Goal: Answer question/provide support: Share knowledge or assist other users

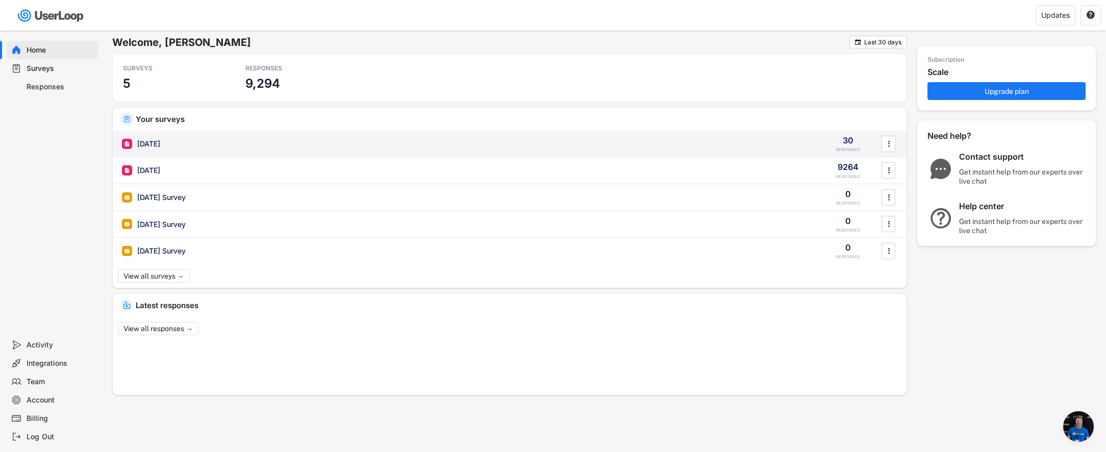
scroll to position [657, 0]
click at [155, 150] on div "[DATE] 30 RESPONSES " at bounding box center [510, 144] width 794 height 27
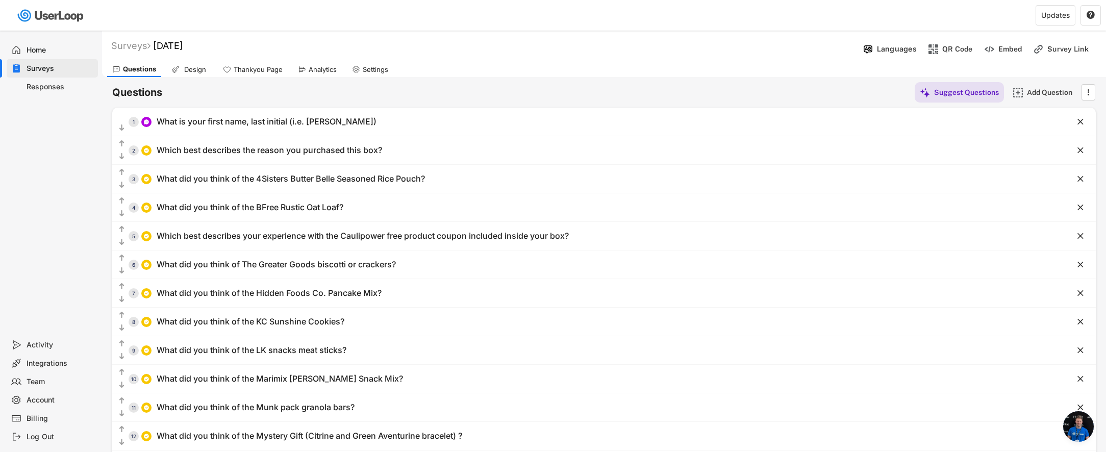
click at [322, 65] on div "Analytics" at bounding box center [323, 69] width 28 height 9
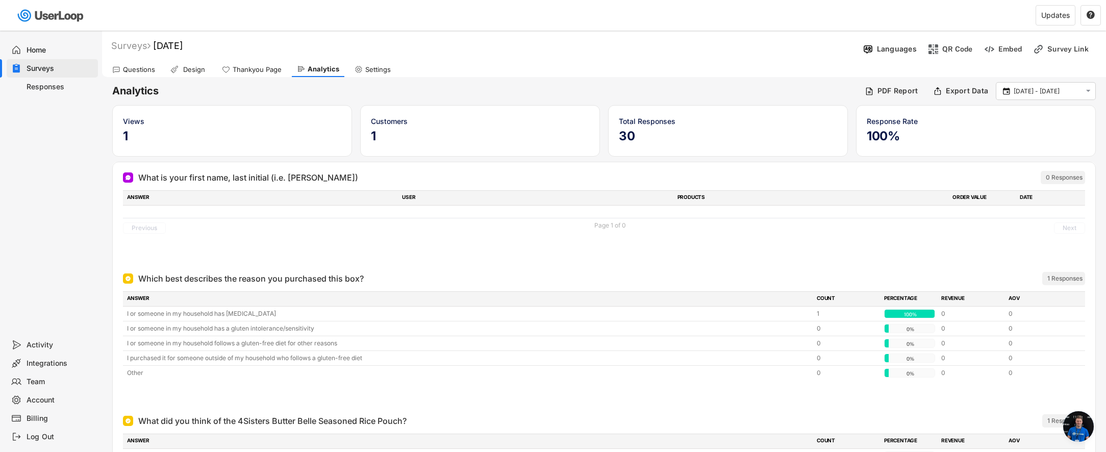
click at [133, 67] on div "Questions" at bounding box center [139, 69] width 32 height 9
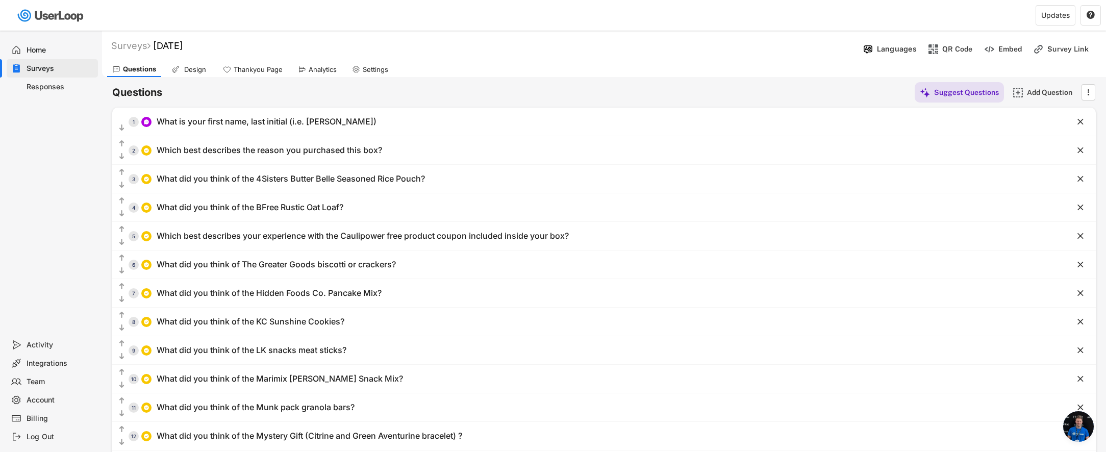
click at [41, 89] on div "Responses" at bounding box center [60, 87] width 67 height 10
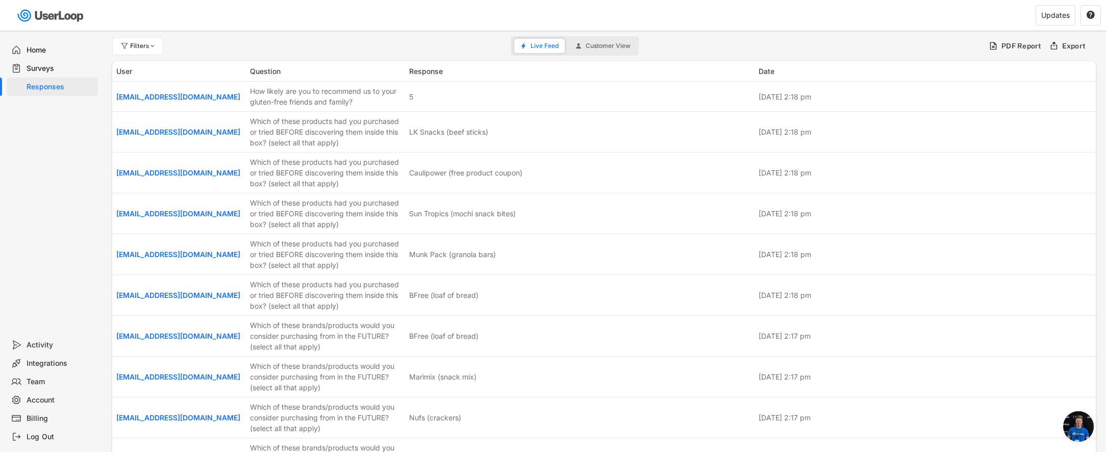
click at [43, 72] on div "Surveys" at bounding box center [60, 69] width 67 height 10
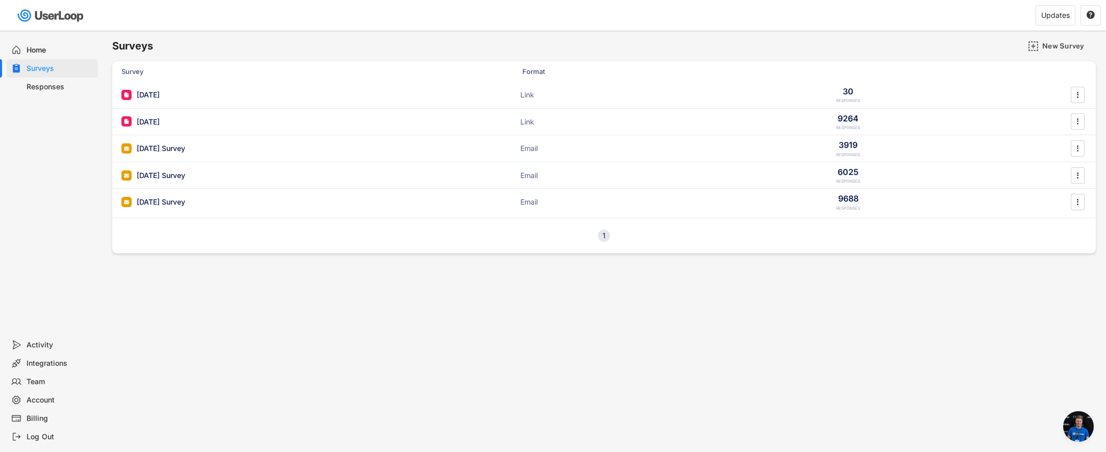
click at [44, 84] on div "Responses" at bounding box center [60, 87] width 67 height 10
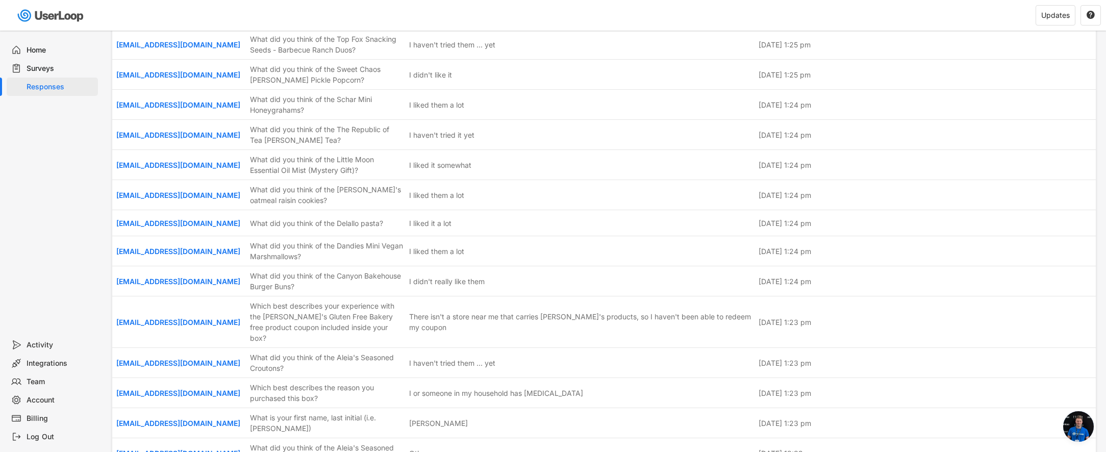
scroll to position [8245, 0]
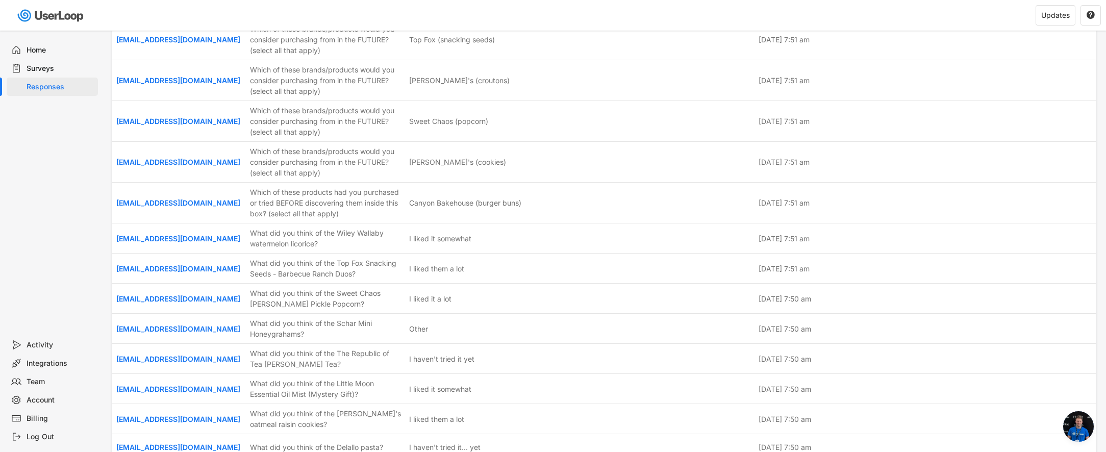
click at [36, 64] on div "Surveys" at bounding box center [60, 69] width 67 height 10
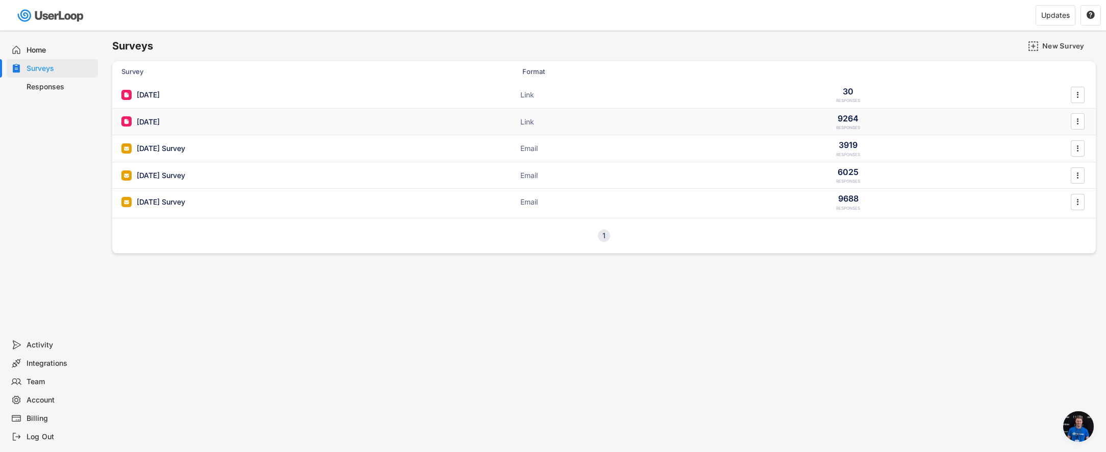
click at [146, 122] on div "[DATE]" at bounding box center [148, 122] width 23 height 10
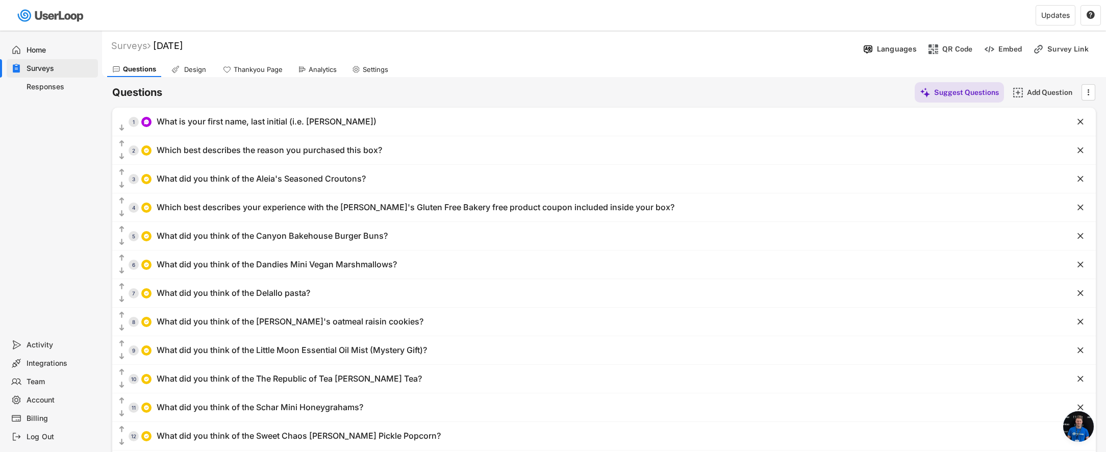
click at [50, 83] on div "Responses" at bounding box center [60, 87] width 67 height 10
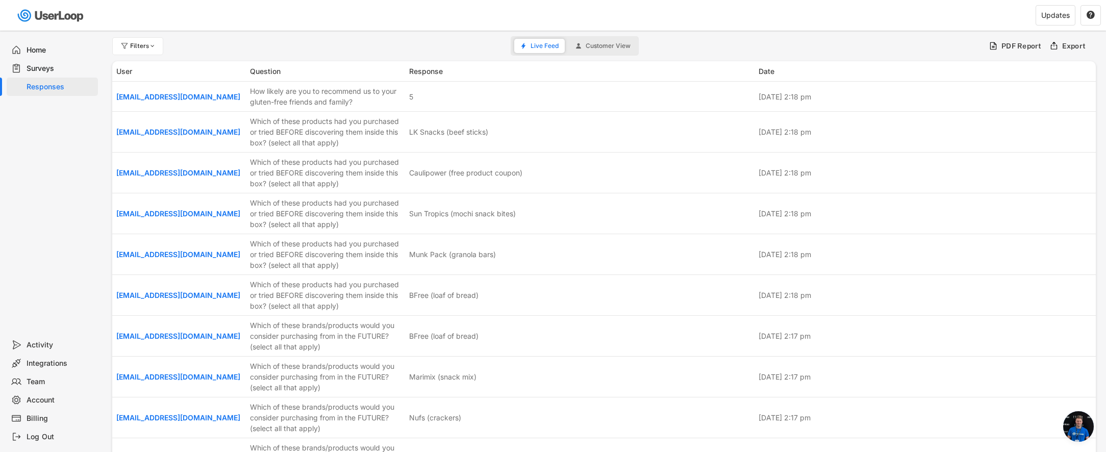
click at [47, 63] on div "Surveys" at bounding box center [52, 68] width 91 height 18
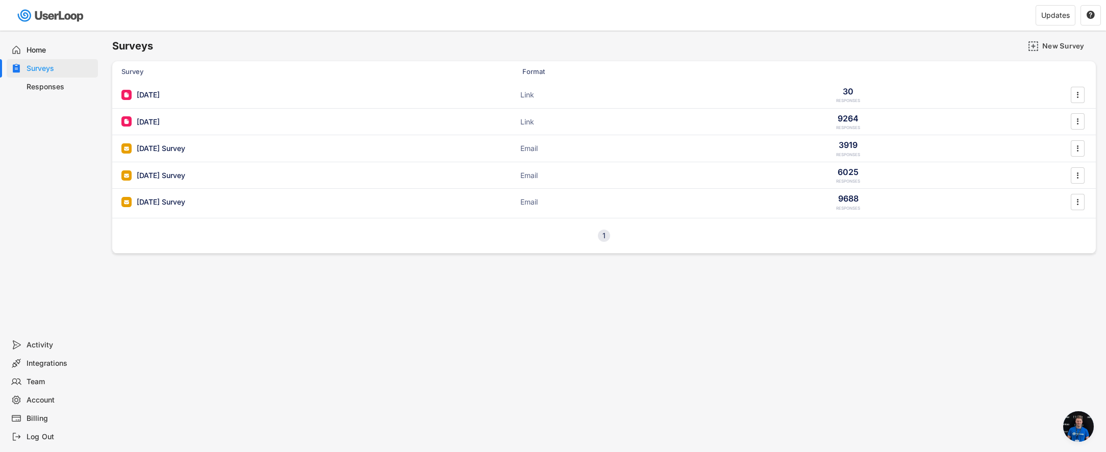
click at [56, 88] on div "Responses" at bounding box center [60, 87] width 67 height 10
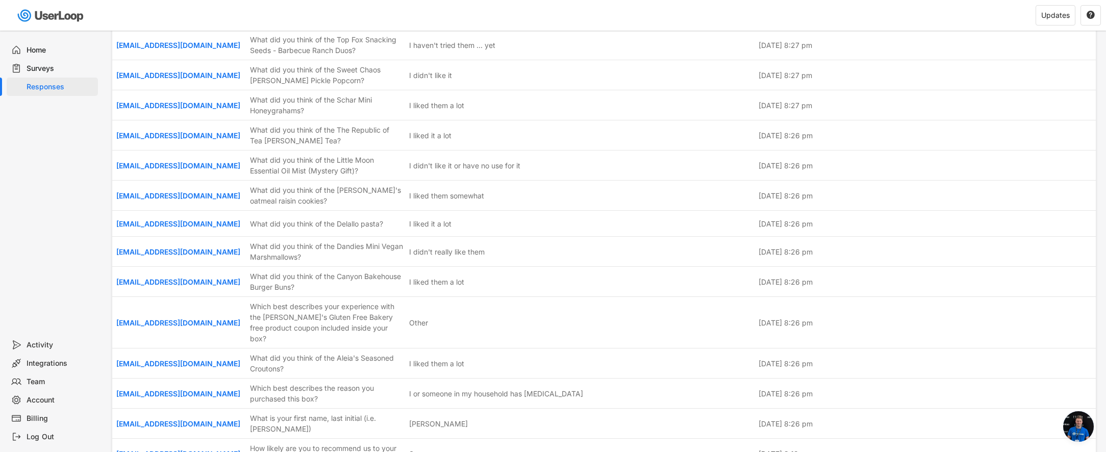
scroll to position [34760, 0]
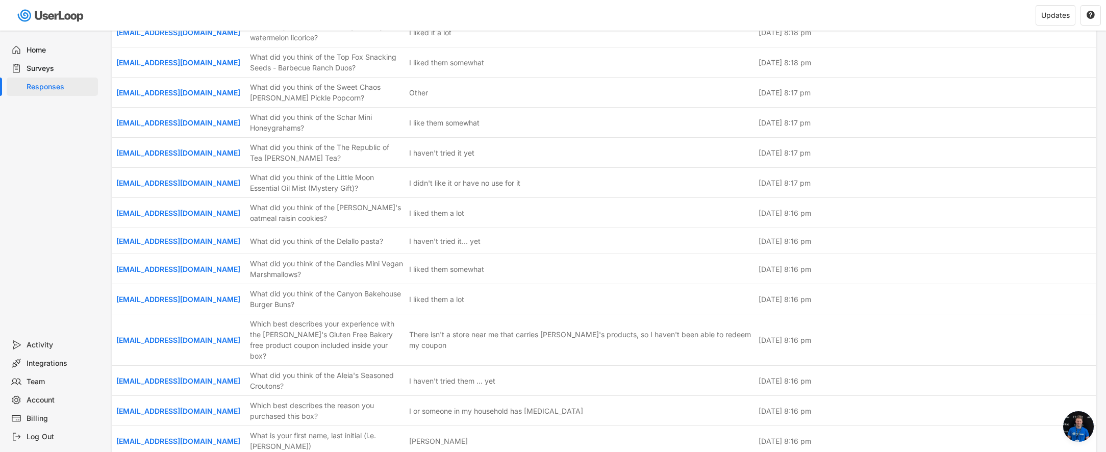
click at [45, 71] on div "Surveys" at bounding box center [60, 69] width 67 height 10
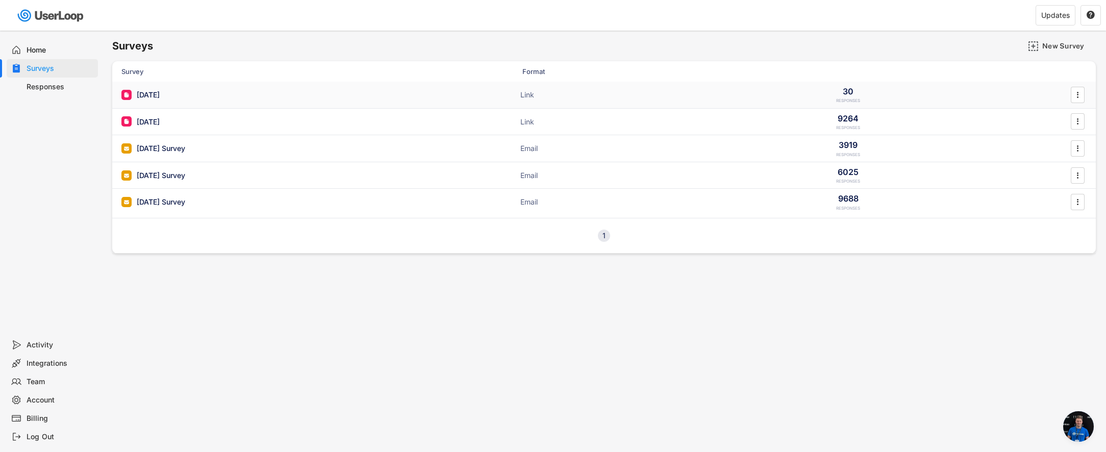
click at [149, 94] on div "[DATE]" at bounding box center [148, 95] width 23 height 10
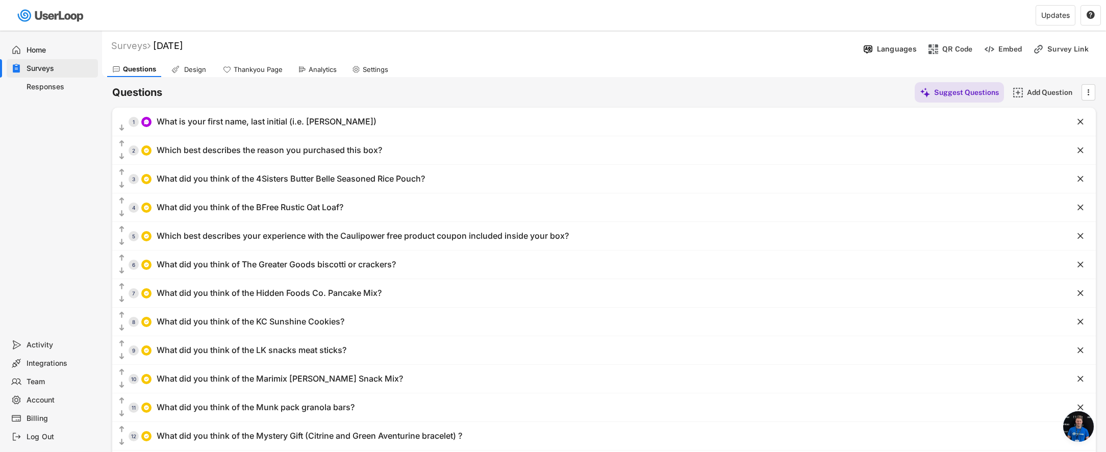
click at [333, 70] on div "Analytics" at bounding box center [323, 69] width 28 height 9
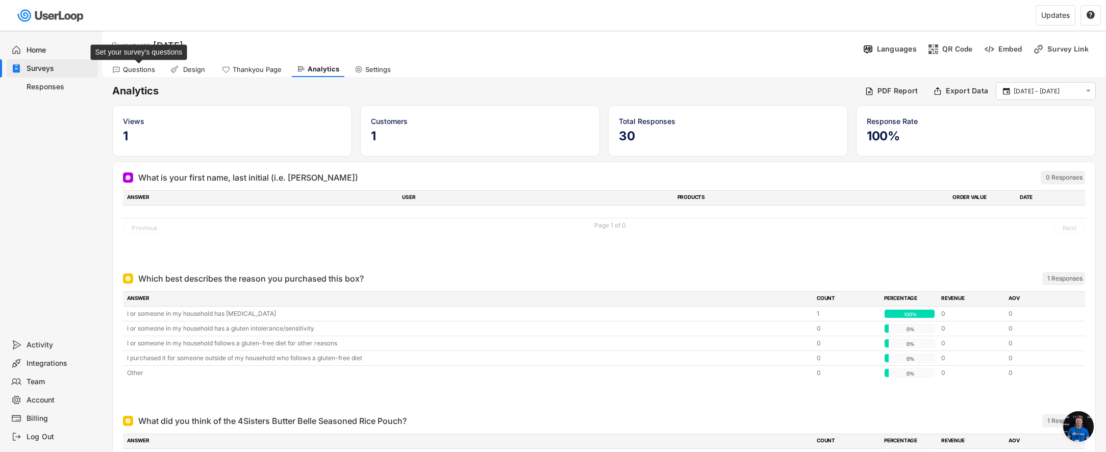
click at [143, 71] on div "Questions" at bounding box center [139, 69] width 32 height 9
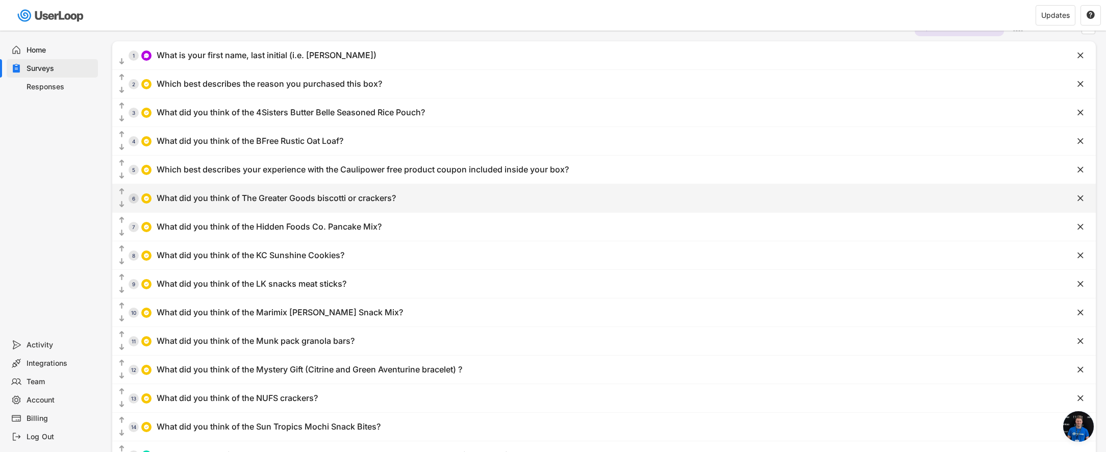
scroll to position [67, 0]
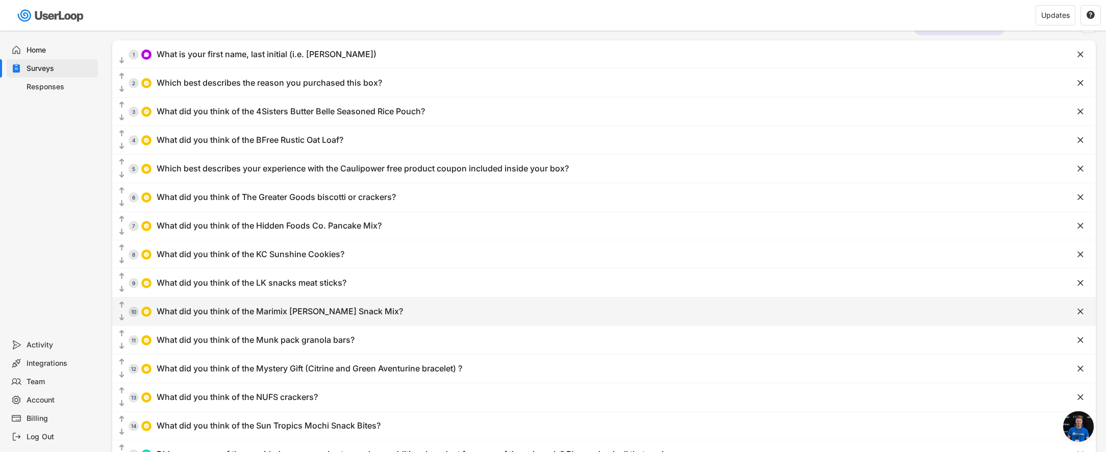
click at [337, 313] on div "What did you think of the Marimix [PERSON_NAME] Snack Mix?" at bounding box center [280, 311] width 246 height 11
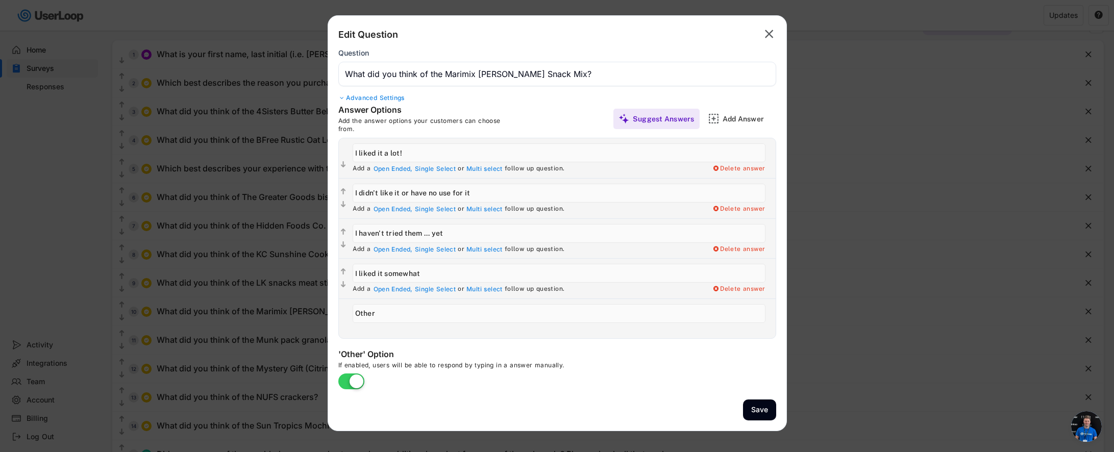
click at [422, 234] on input "input" at bounding box center [559, 233] width 413 height 19
type input "I haven't tried it ... yet"
click at [754, 414] on button "Save" at bounding box center [759, 410] width 33 height 21
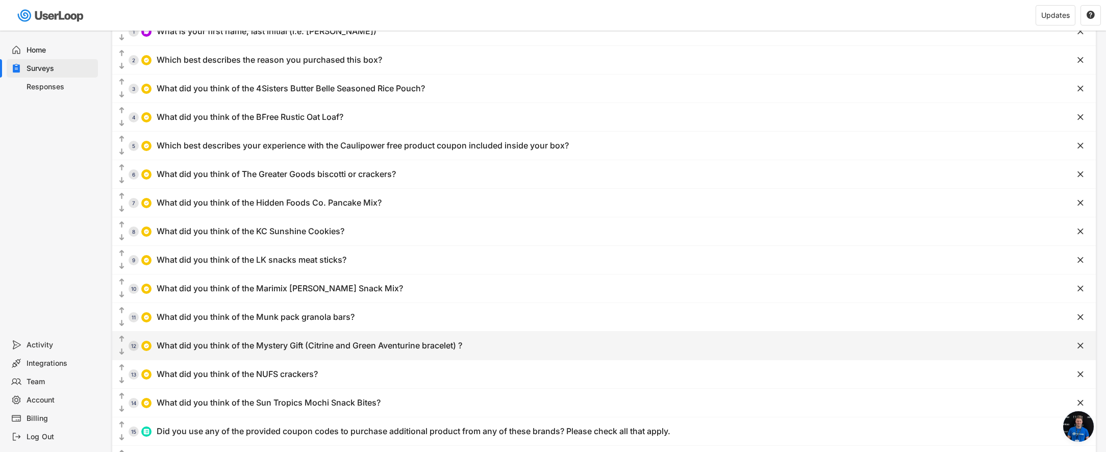
scroll to position [0, 0]
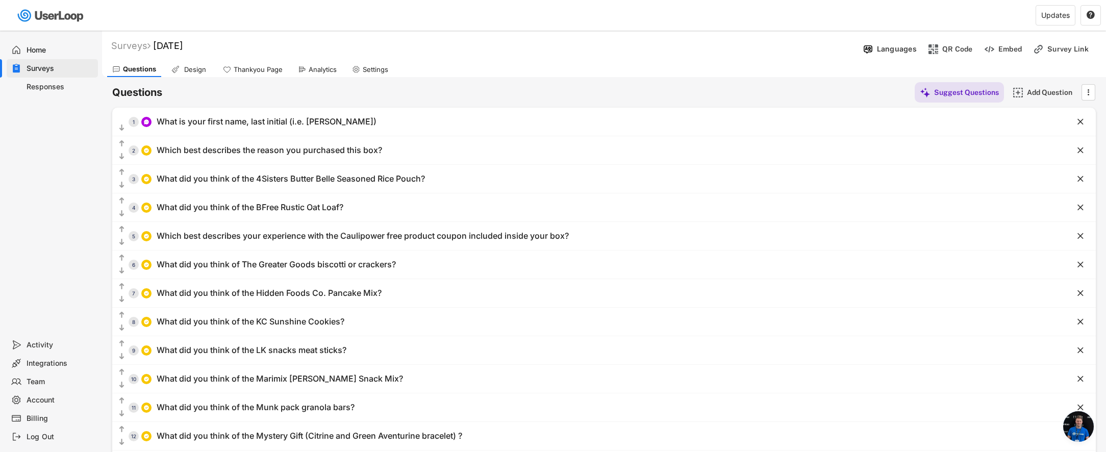
click at [308, 73] on div "Analytics" at bounding box center [317, 69] width 49 height 15
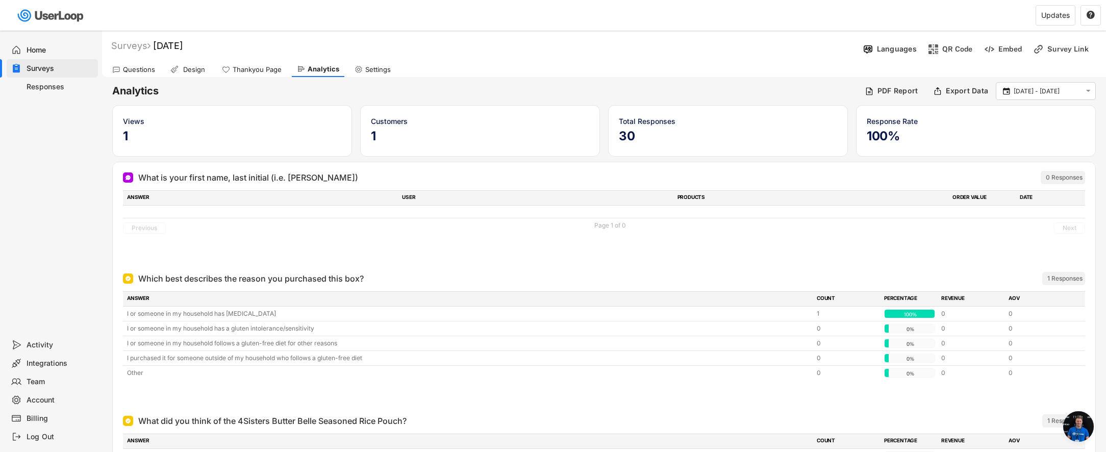
click at [140, 66] on div "Questions" at bounding box center [139, 69] width 32 height 9
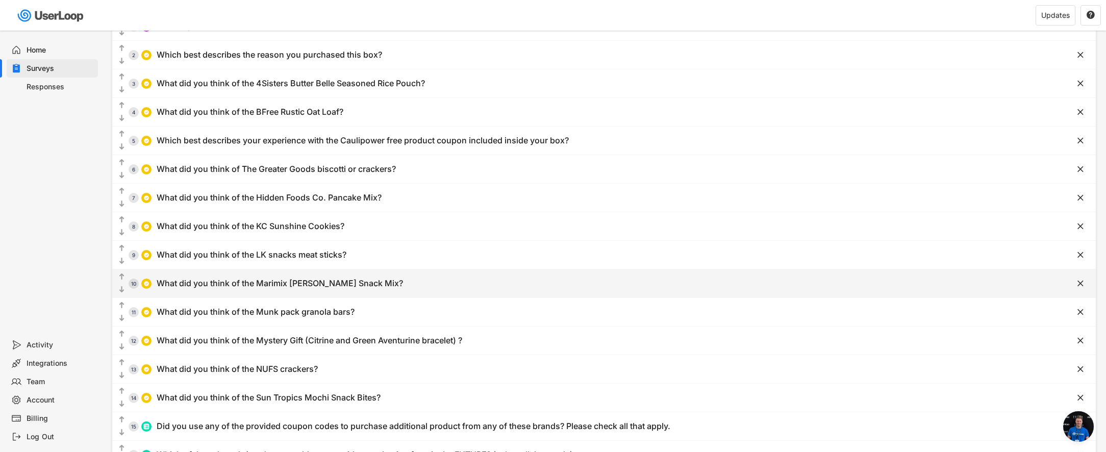
scroll to position [98, 0]
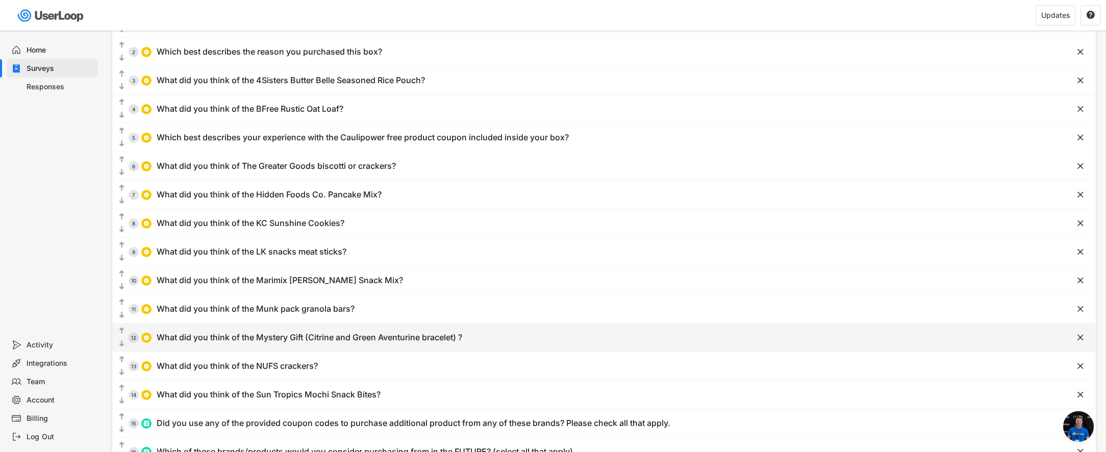
click at [339, 336] on div "What did you think of the Mystery Gift (Citrine and Green Aventurine bracelet) ?" at bounding box center [310, 337] width 306 height 11
type input "I liked it a lot"
type input "I liked it somewhat"
type input "I haven't worn it ... yet"
type input "I didn't like it"
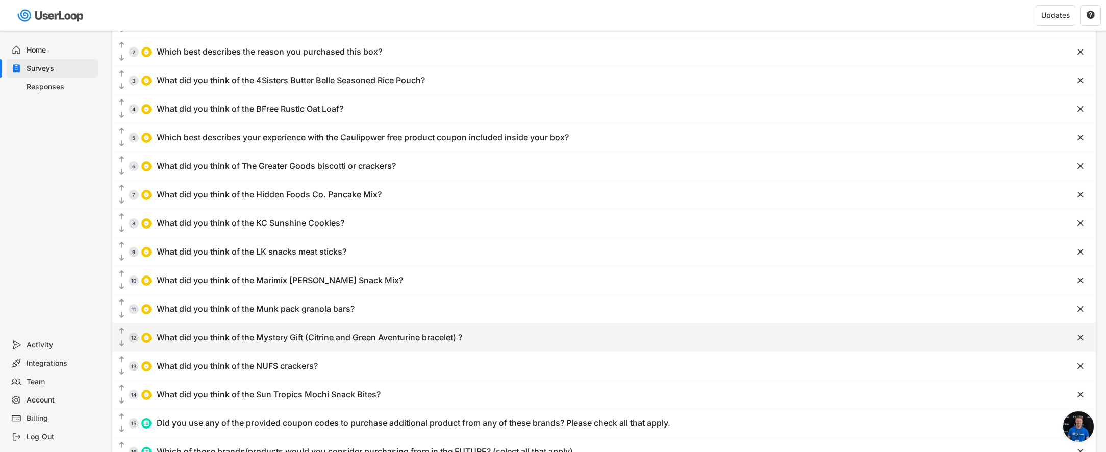
type input "What did you think of the Mystery Gift (Citrine and Green Aventurine bracelet) ?"
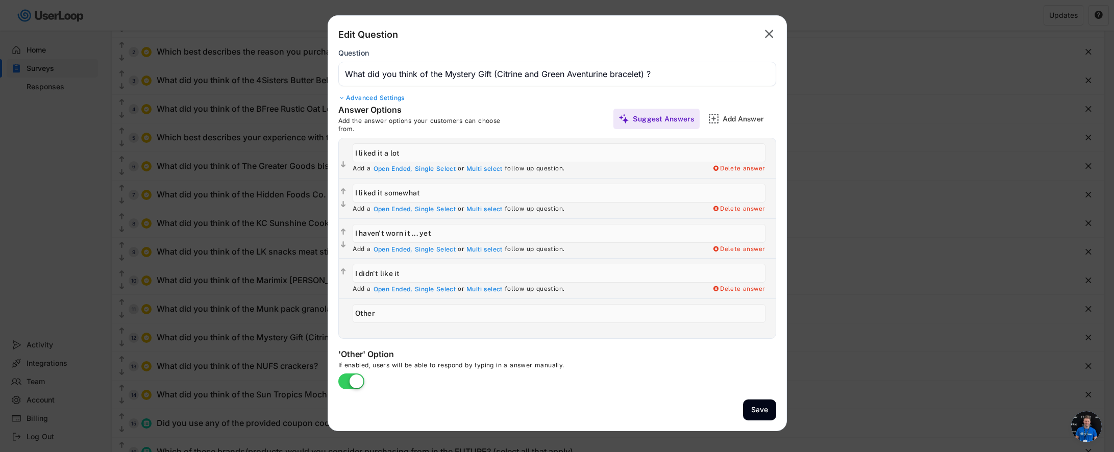
click at [485, 332] on div "Add a Open Ended, Single Select or Multi select follow up question. Delete answ…" at bounding box center [564, 330] width 423 height 8
click at [751, 409] on button "Save" at bounding box center [759, 410] width 33 height 21
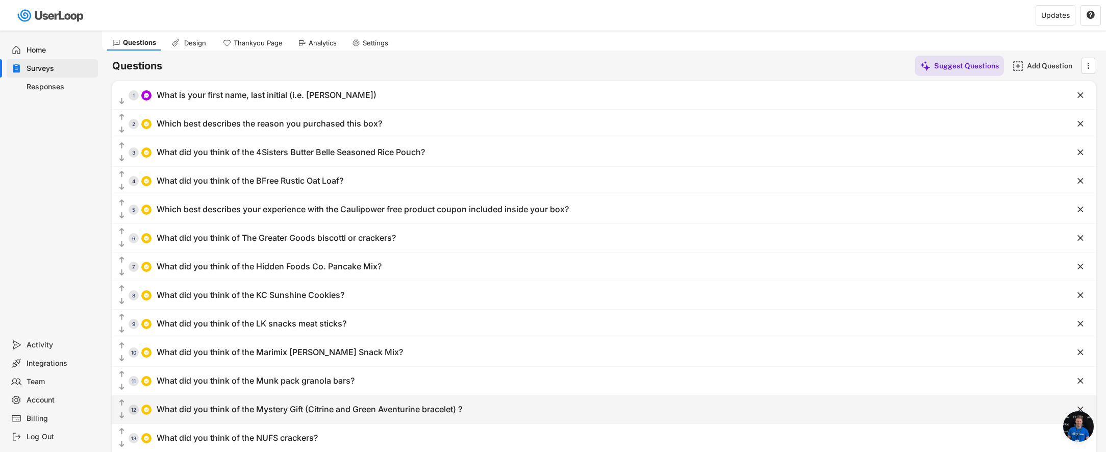
scroll to position [0, 0]
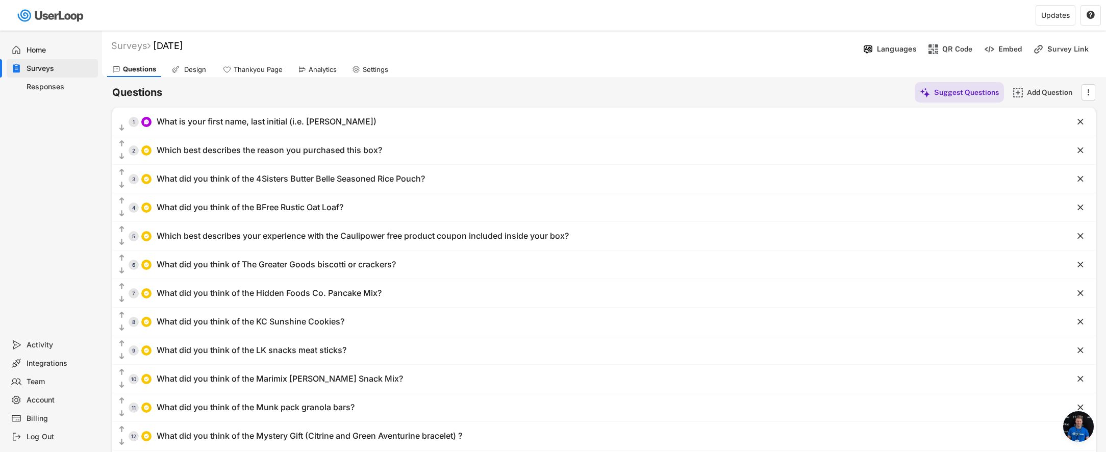
click at [309, 69] on div "Analytics" at bounding box center [323, 69] width 28 height 9
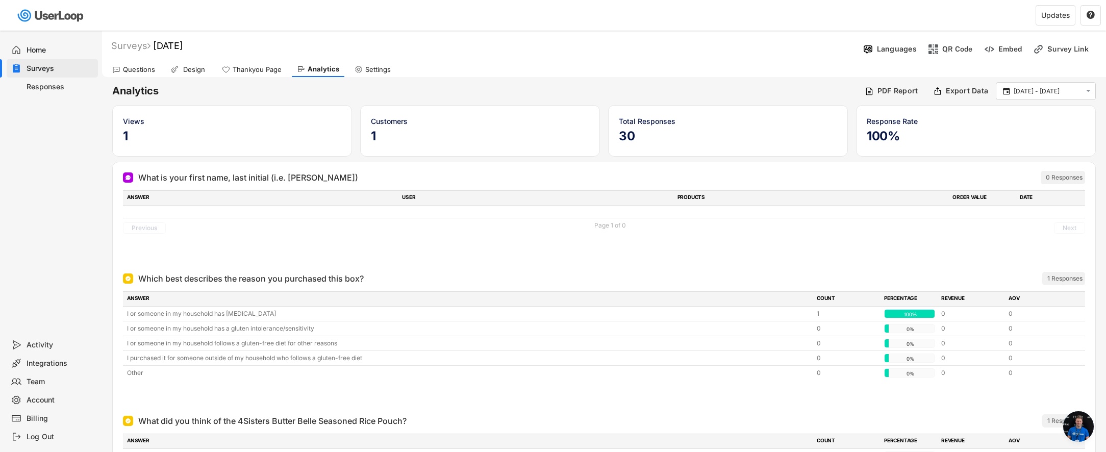
click at [128, 73] on div "Questions" at bounding box center [139, 69] width 32 height 9
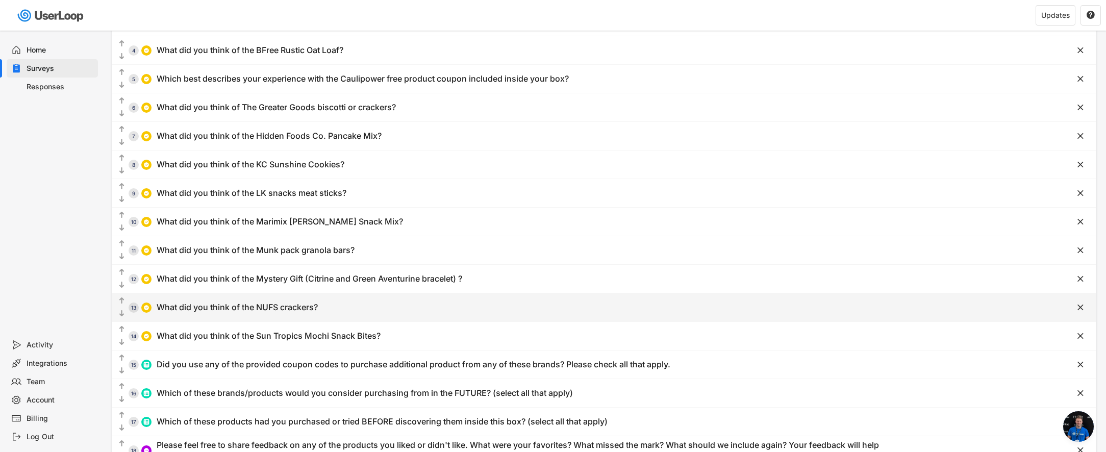
scroll to position [173, 0]
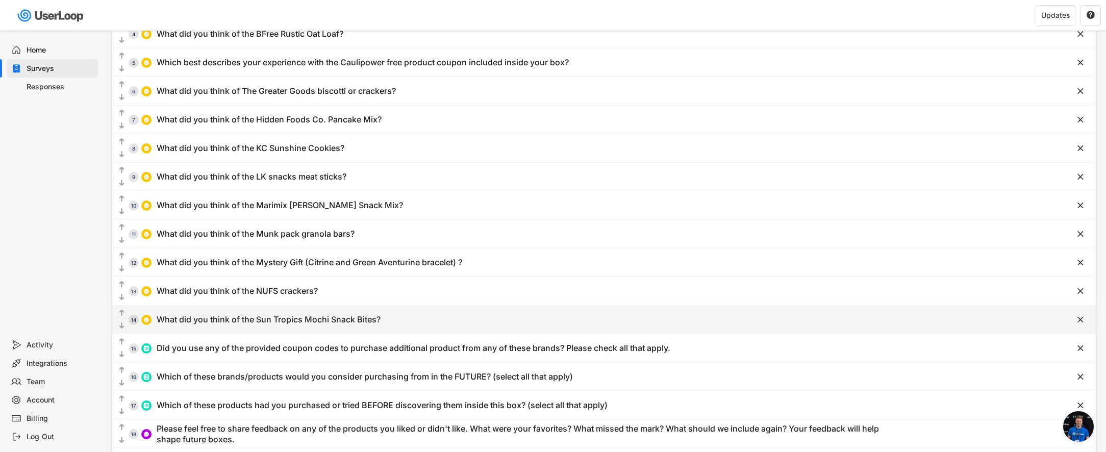
click at [281, 323] on div "What did you think of the Sun Tropics Mochi Snack Bites?" at bounding box center [269, 319] width 224 height 11
type input "I liked them a lot"
type input "I liked them somewhat"
type input "I didn't really like them"
type input "I haven't tried them ... yet"
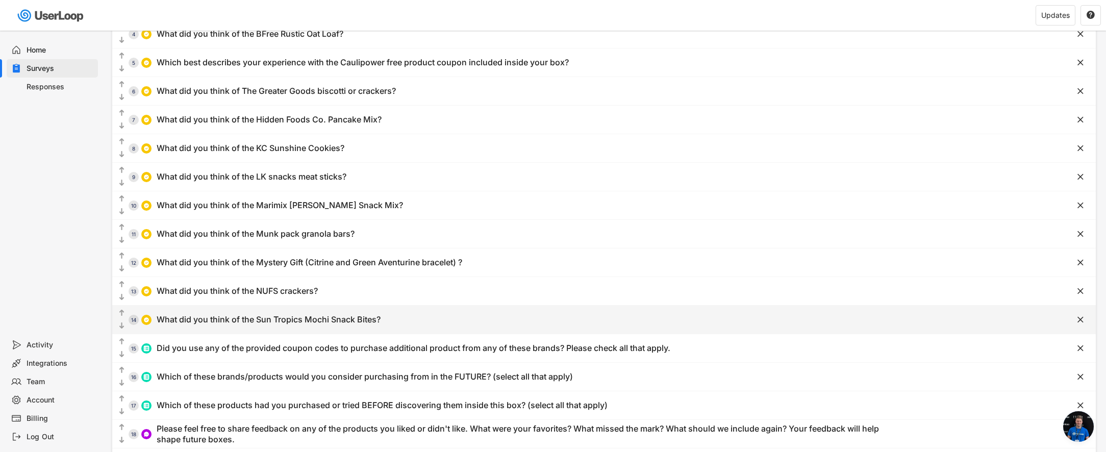
type input "What did you think of the Sun Tropics Mochi Snack Bites?"
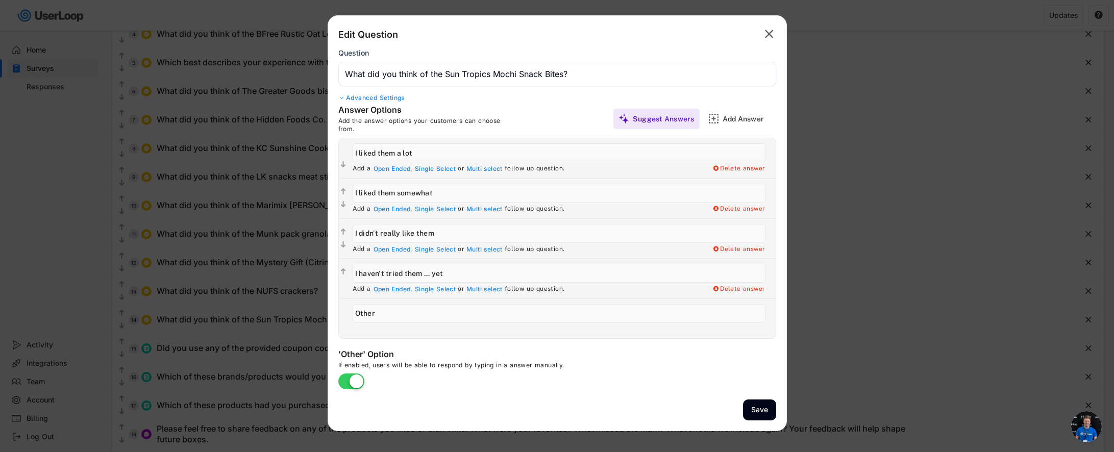
click at [772, 34] on text "" at bounding box center [769, 34] width 9 height 15
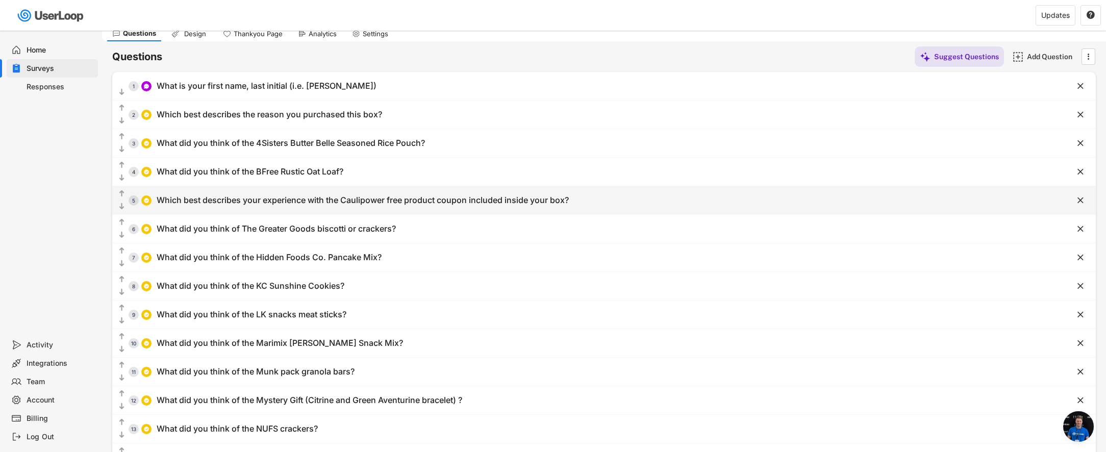
scroll to position [0, 0]
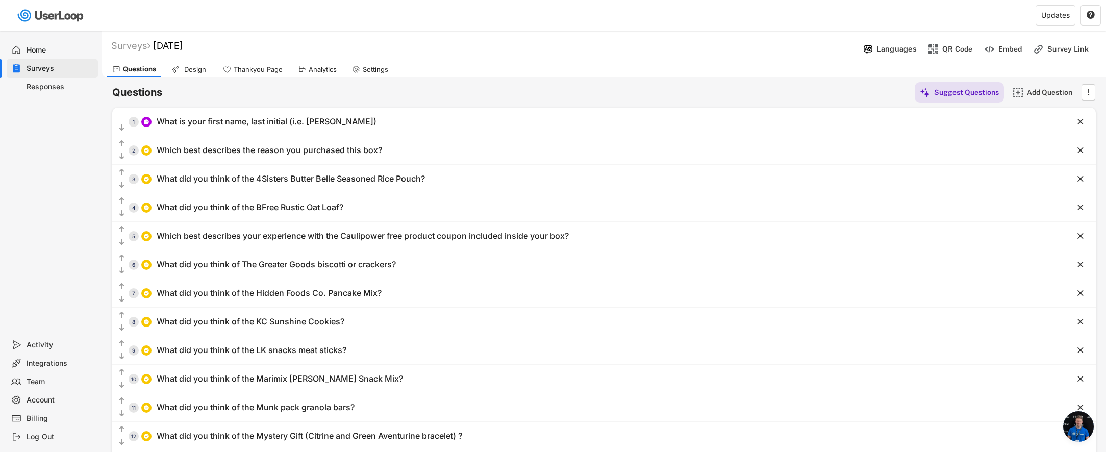
click at [316, 66] on div "Analytics" at bounding box center [323, 69] width 28 height 9
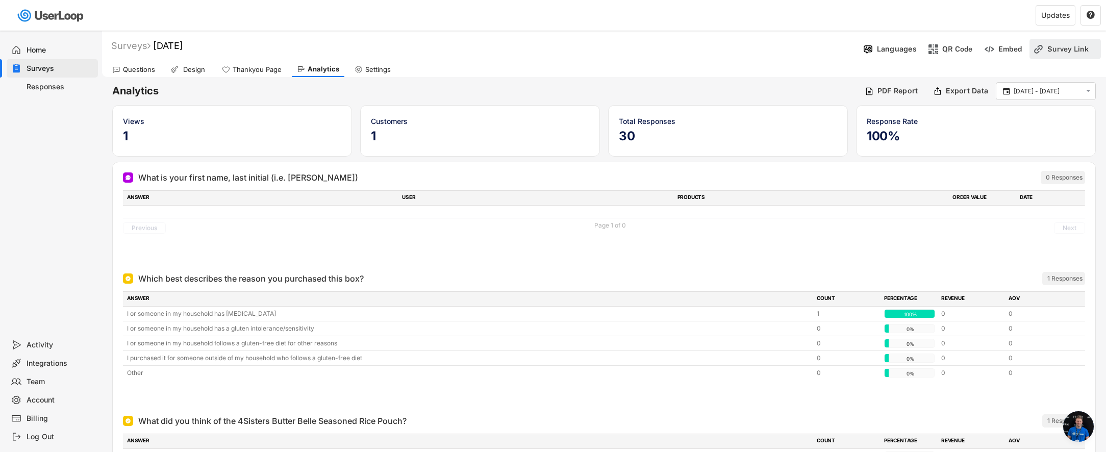
click at [1048, 47] on div "Survey Link" at bounding box center [1072, 48] width 51 height 9
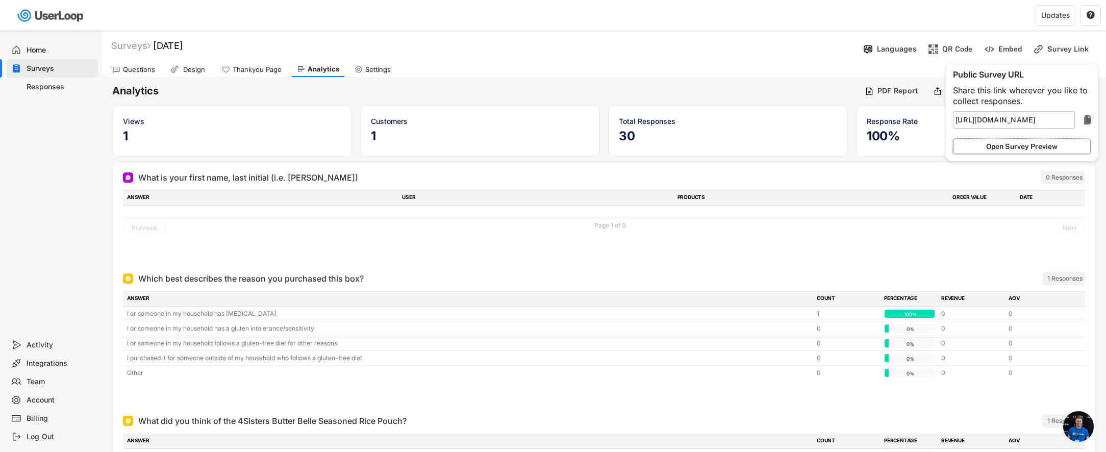
click at [1035, 146] on button "Open Survey Preview" at bounding box center [1022, 146] width 138 height 15
click at [751, 73] on div "Questions Design Thankyou Page Analytics Settings" at bounding box center [604, 68] width 1004 height 18
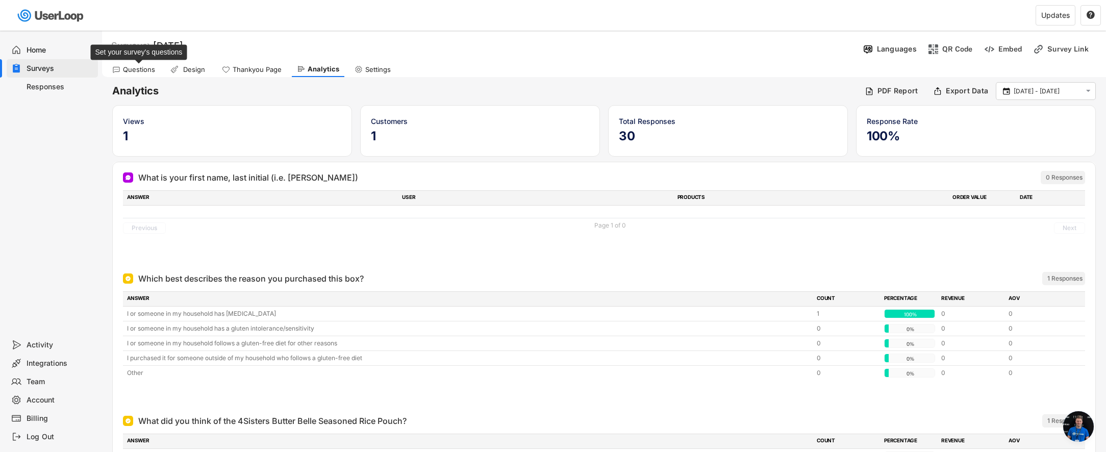
click at [132, 72] on div "Questions" at bounding box center [139, 69] width 32 height 9
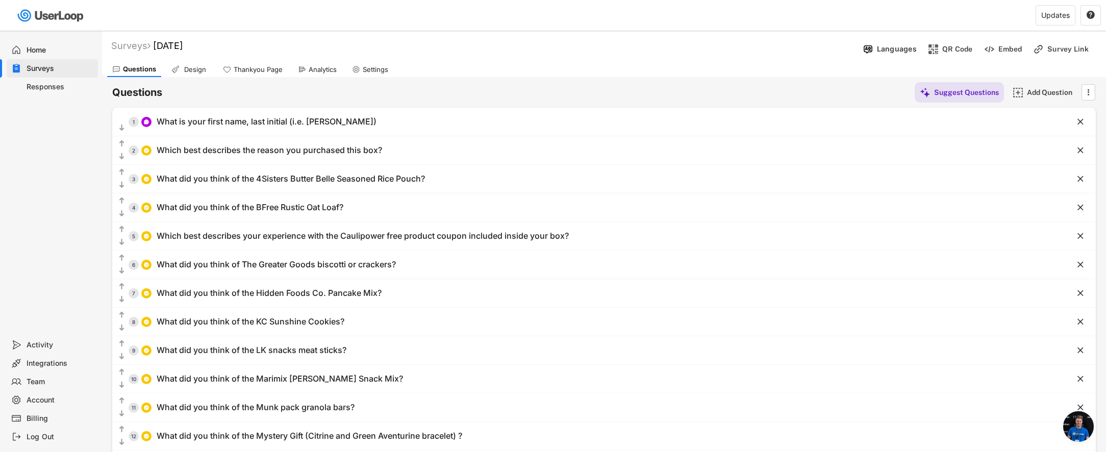
click at [184, 70] on div "Design" at bounding box center [195, 69] width 26 height 9
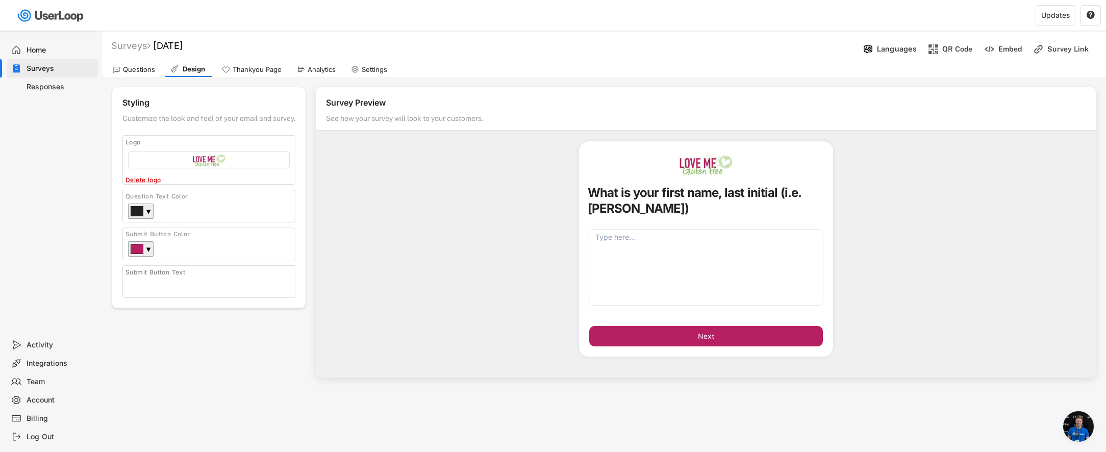
click at [258, 74] on div "Thankyou Page" at bounding box center [252, 69] width 70 height 15
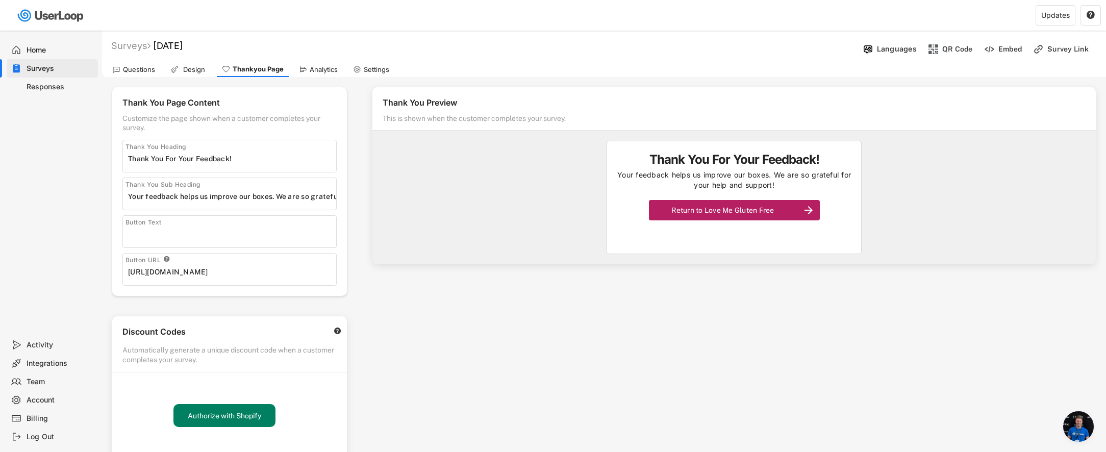
click at [322, 73] on div "Analytics" at bounding box center [318, 69] width 49 height 15
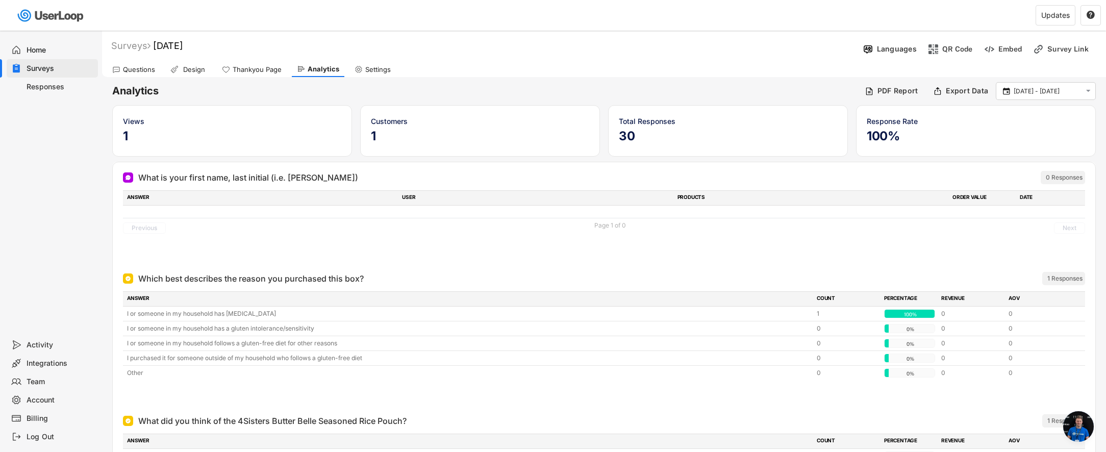
click at [389, 71] on div "Settings" at bounding box center [373, 69] width 46 height 15
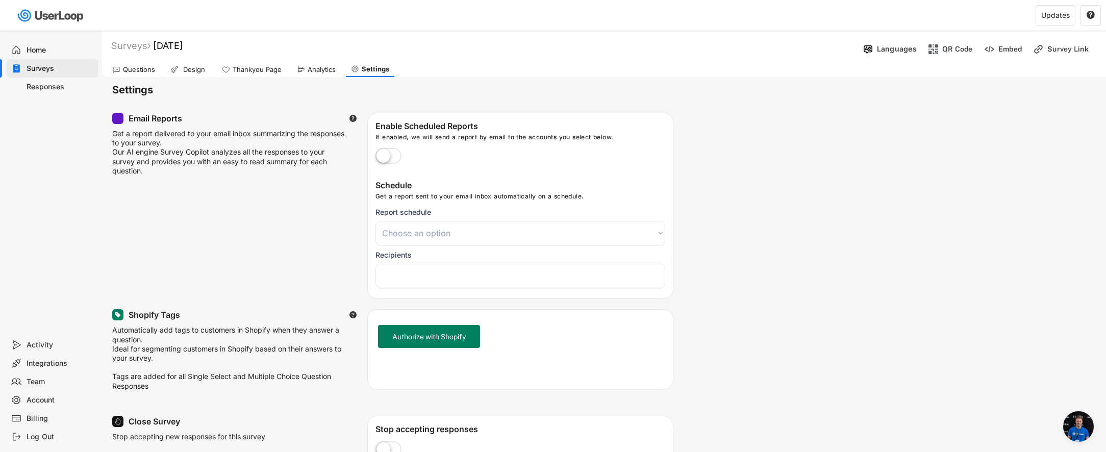
select select
click at [139, 70] on div "Questions" at bounding box center [139, 69] width 32 height 9
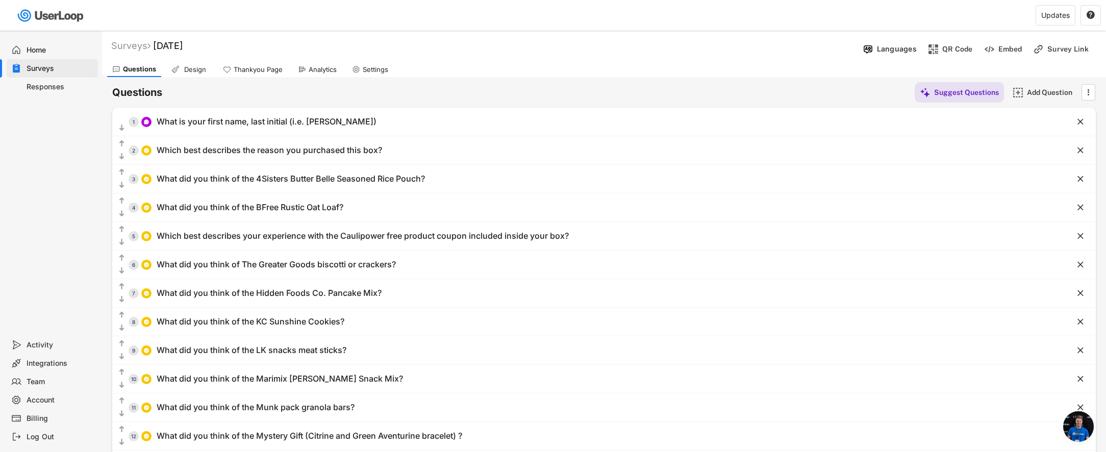
click at [320, 72] on div "Analytics" at bounding box center [323, 69] width 28 height 9
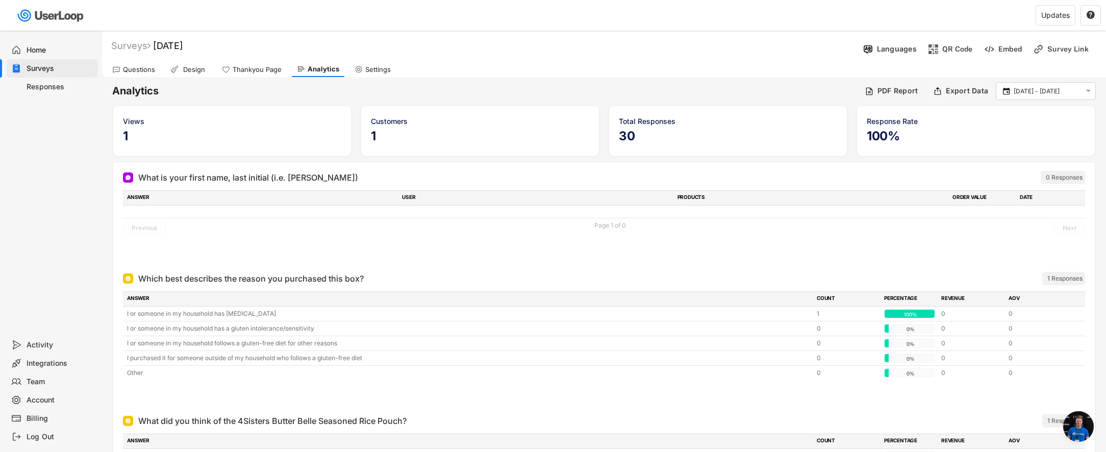
click at [217, 129] on h5 "1" at bounding box center [232, 136] width 218 height 15
click at [139, 72] on div "Questions" at bounding box center [139, 69] width 32 height 9
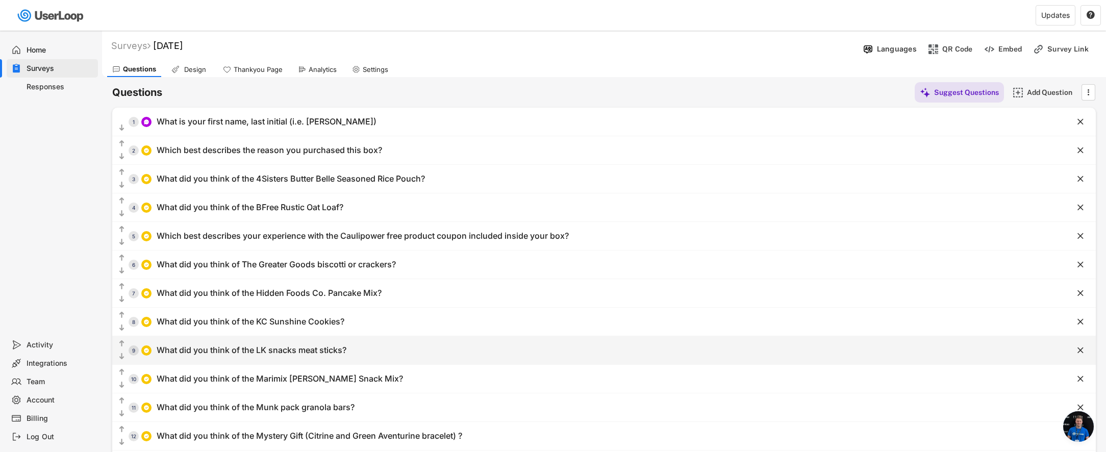
click at [317, 351] on div "What did you think of the LK snacks meat sticks?" at bounding box center [252, 350] width 190 height 11
type input "I like them somewhat"
type input "I didn't like them"
type input "I haven't tried them... yet"
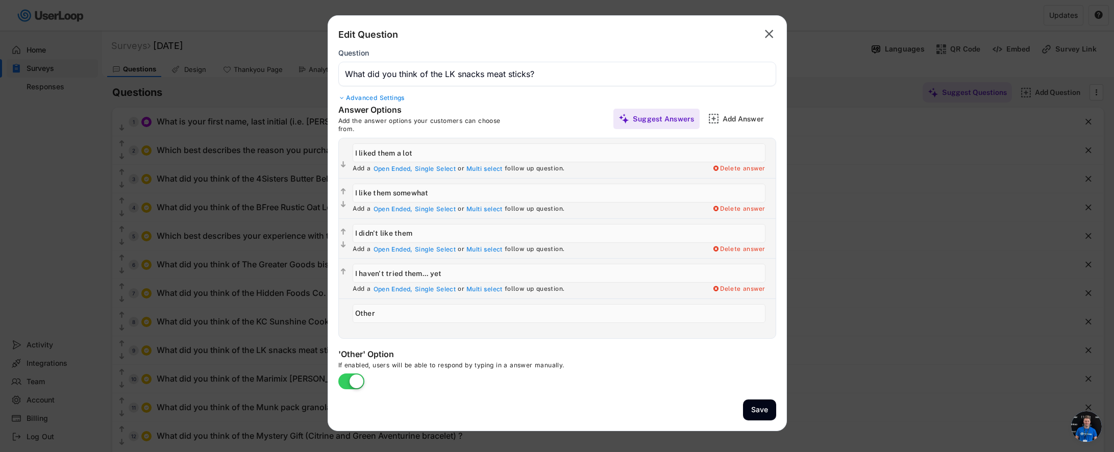
click at [459, 73] on input "input" at bounding box center [557, 74] width 438 height 24
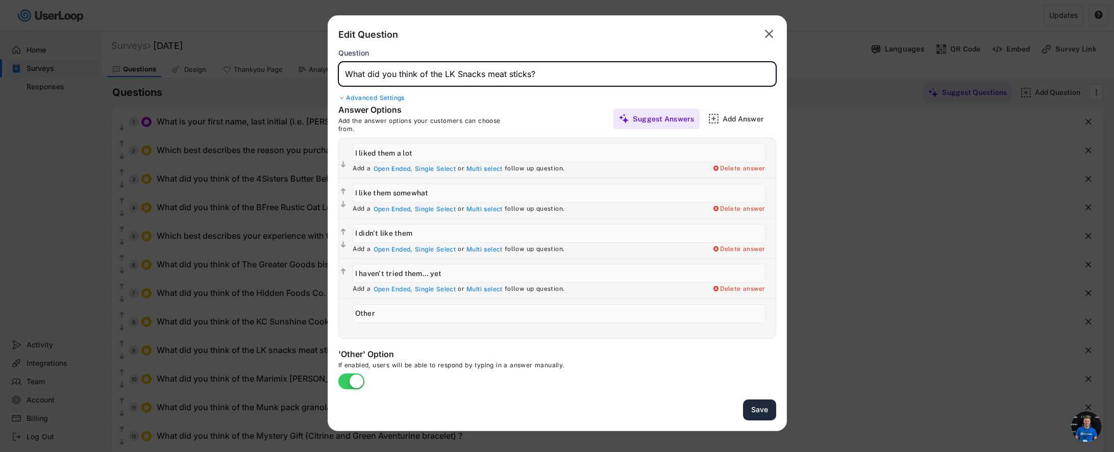
type input "What did you think of the LK Snacks meat sticks?"
click at [772, 412] on button "Save" at bounding box center [759, 410] width 33 height 21
